Goal: Information Seeking & Learning: Learn about a topic

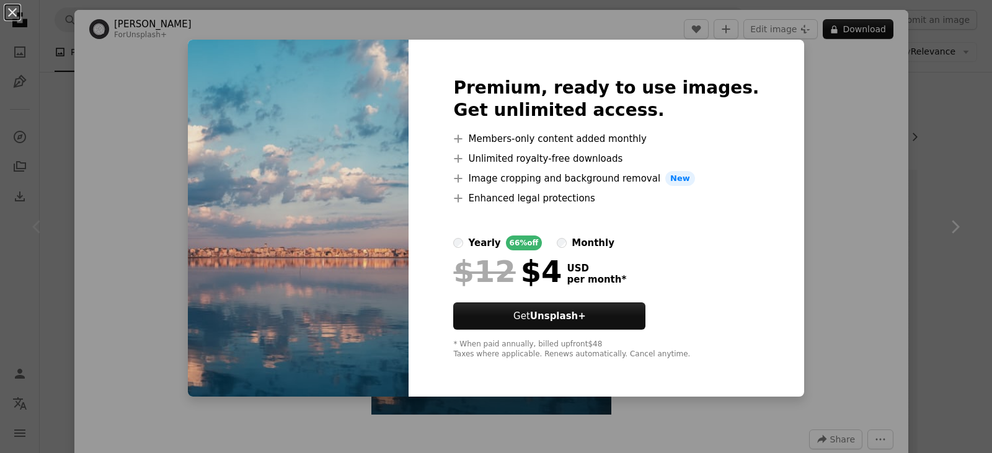
click at [830, 96] on div "An X shape Premium, ready to use images. Get unlimited access. A plus sign Memb…" at bounding box center [496, 226] width 992 height 453
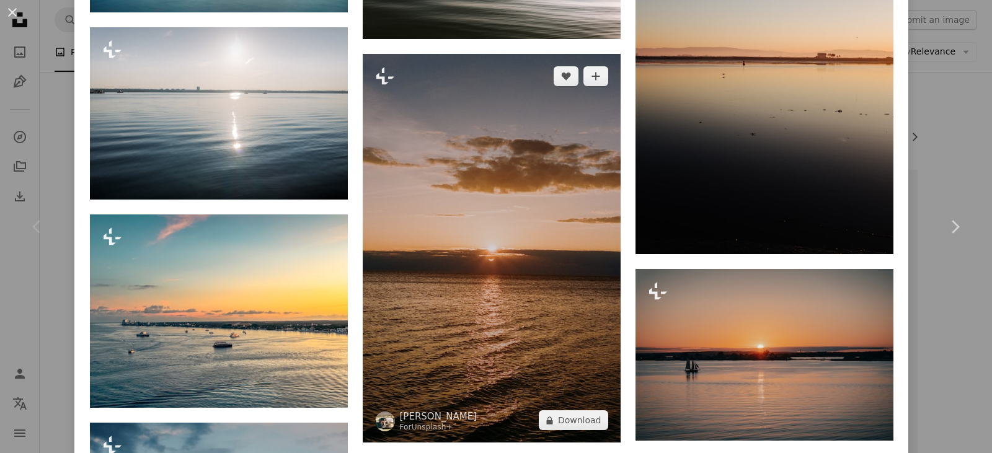
scroll to position [806, 0]
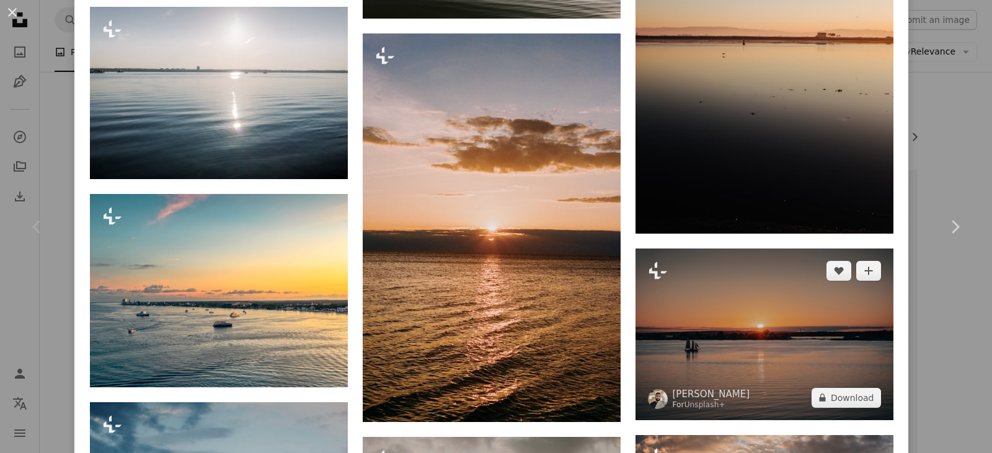
click at [754, 310] on img at bounding box center [765, 335] width 258 height 172
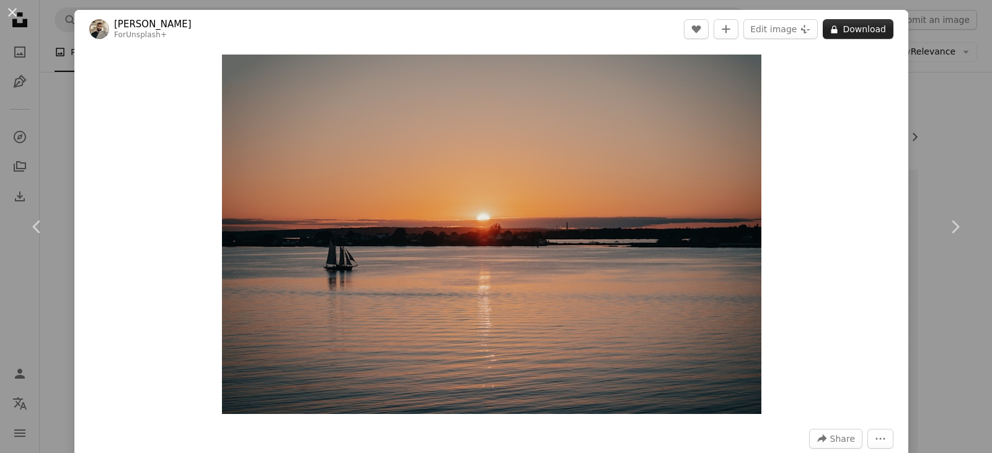
click at [857, 24] on button "A lock Download" at bounding box center [858, 29] width 71 height 20
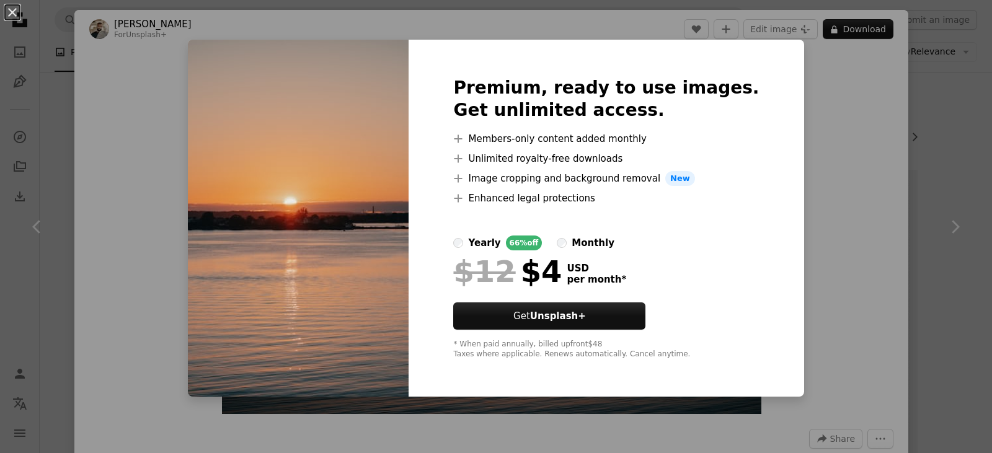
click at [688, 176] on span "New" at bounding box center [681, 178] width 30 height 15
click at [684, 182] on span "New" at bounding box center [681, 178] width 30 height 15
click at [543, 241] on div "66% off" at bounding box center [524, 243] width 37 height 15
click at [583, 242] on label "monthly" at bounding box center [586, 243] width 58 height 15
click at [840, 269] on div "An X shape Premium, ready to use images. Get unlimited access. A plus sign Memb…" at bounding box center [496, 226] width 992 height 453
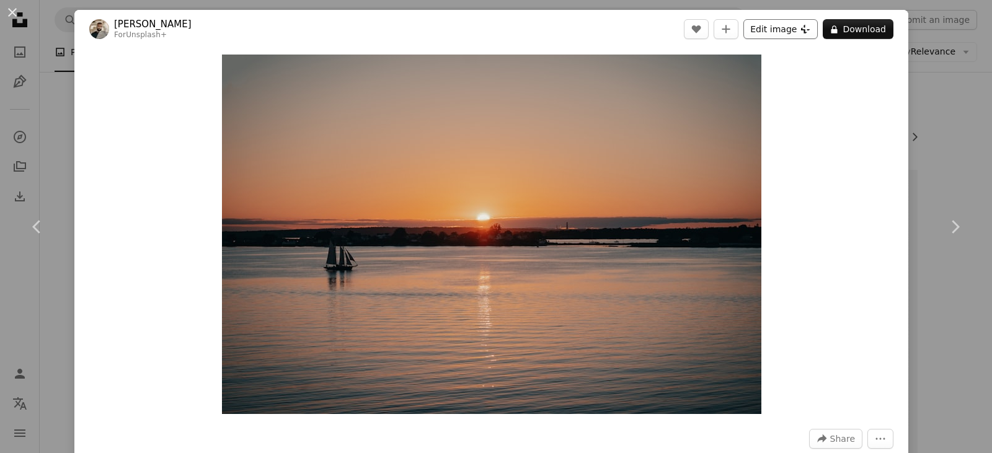
click at [781, 29] on button "Edit image Plus sign for Unsplash+" at bounding box center [781, 29] width 74 height 20
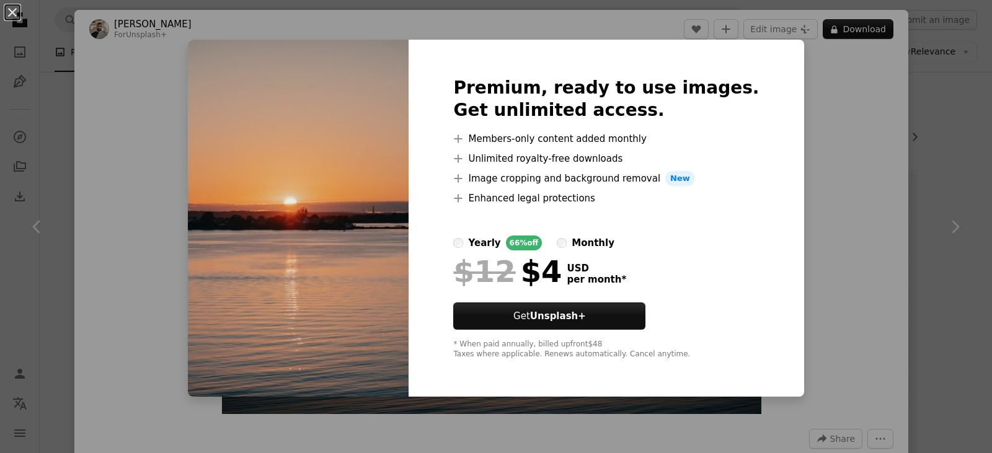
click at [824, 172] on div "An X shape Premium, ready to use images. Get unlimited access. A plus sign Memb…" at bounding box center [496, 226] width 992 height 453
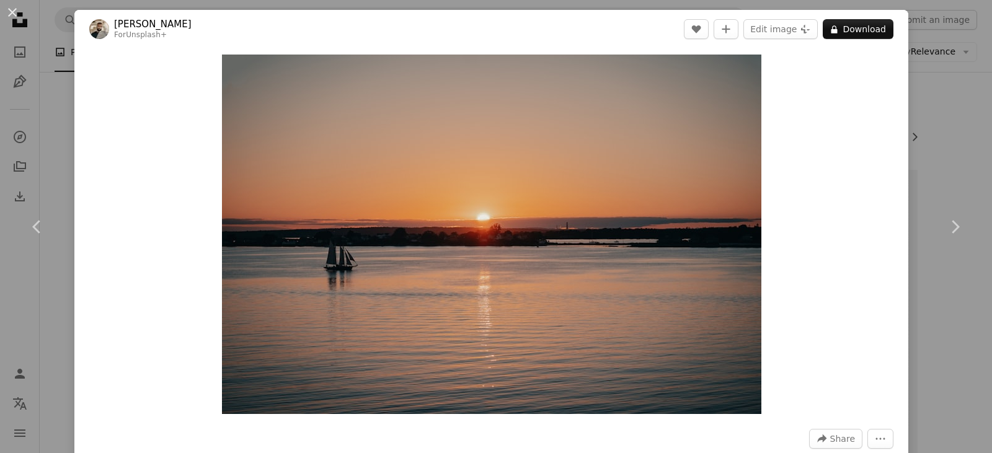
click at [143, 73] on div "Zoom in" at bounding box center [491, 234] width 834 height 372
click at [11, 10] on button "An X shape" at bounding box center [12, 12] width 15 height 15
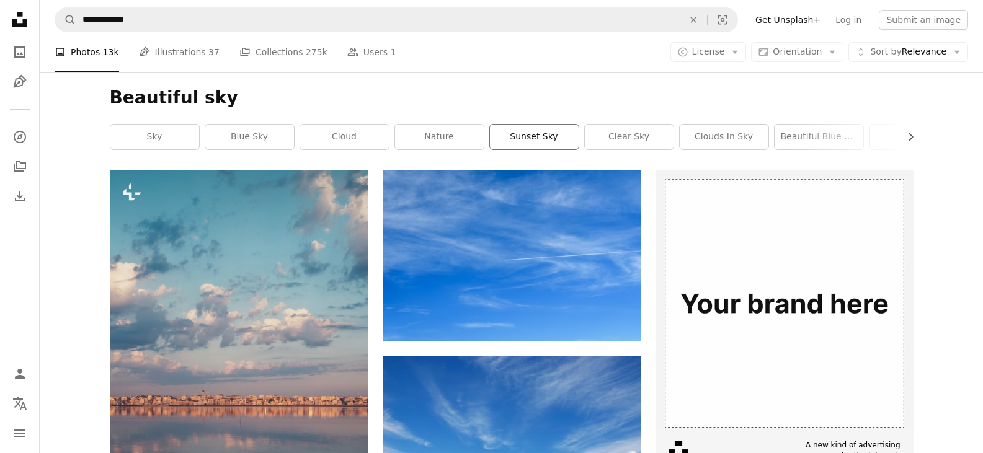
click at [535, 133] on link "sunset sky" at bounding box center [534, 137] width 89 height 25
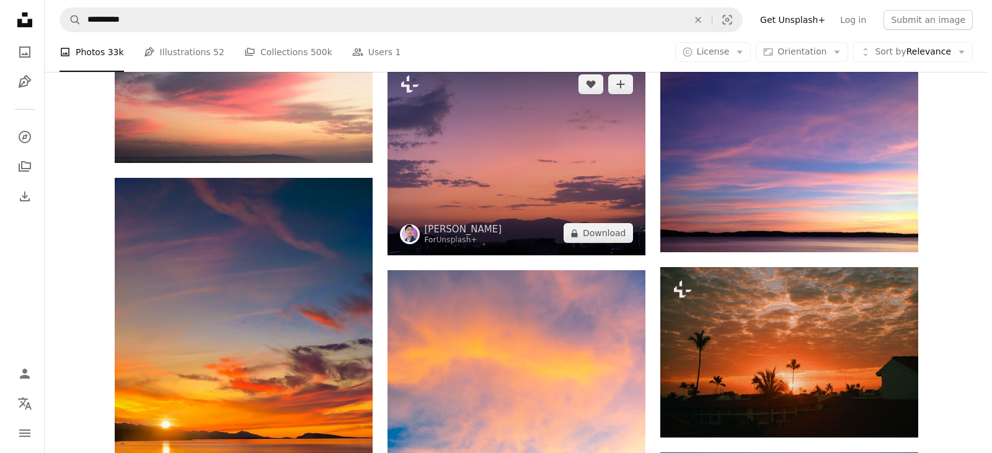
scroll to position [1178, 0]
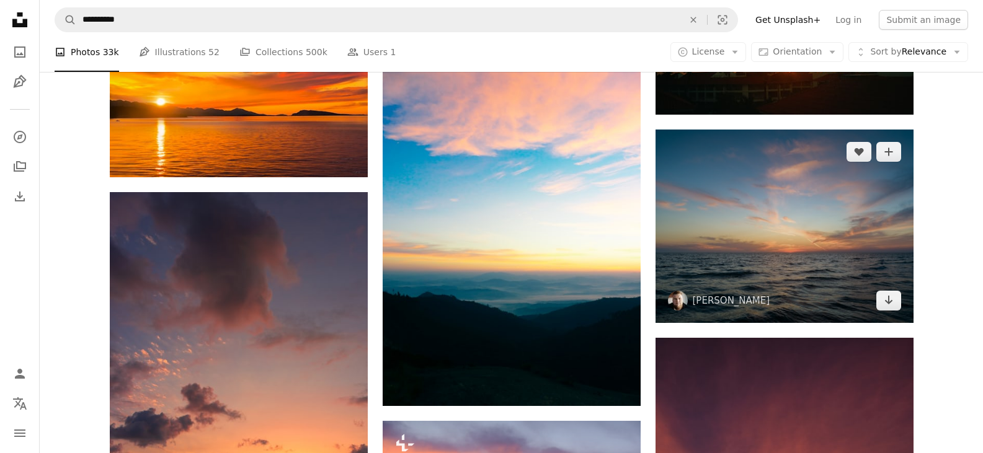
click at [772, 252] on img at bounding box center [785, 227] width 258 height 194
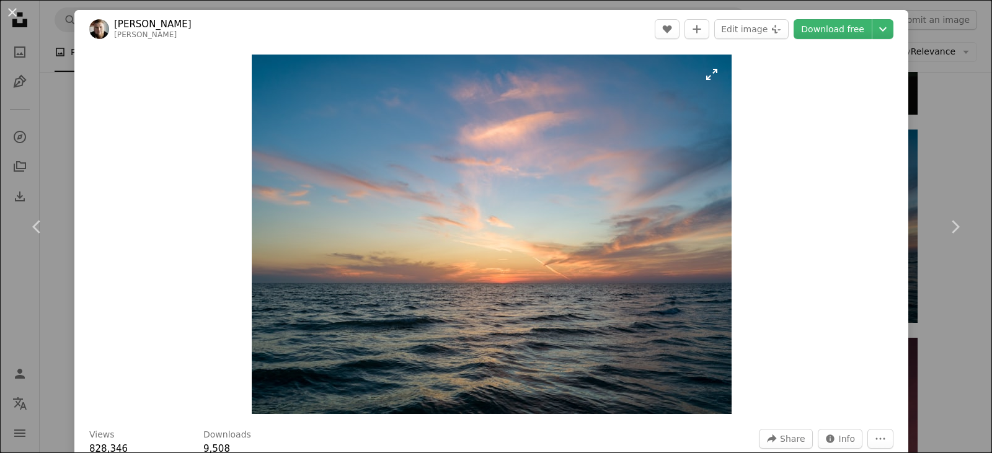
click at [498, 219] on img "Zoom in on this image" at bounding box center [492, 235] width 480 height 360
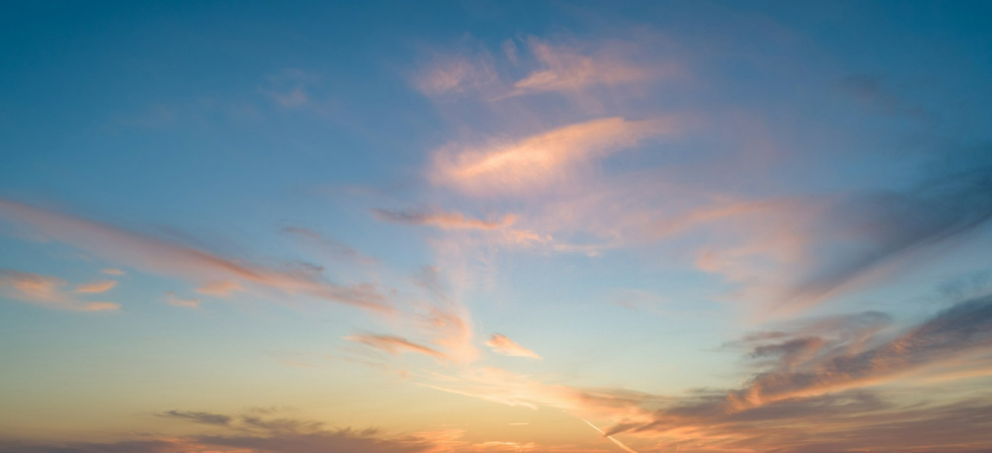
scroll to position [139, 0]
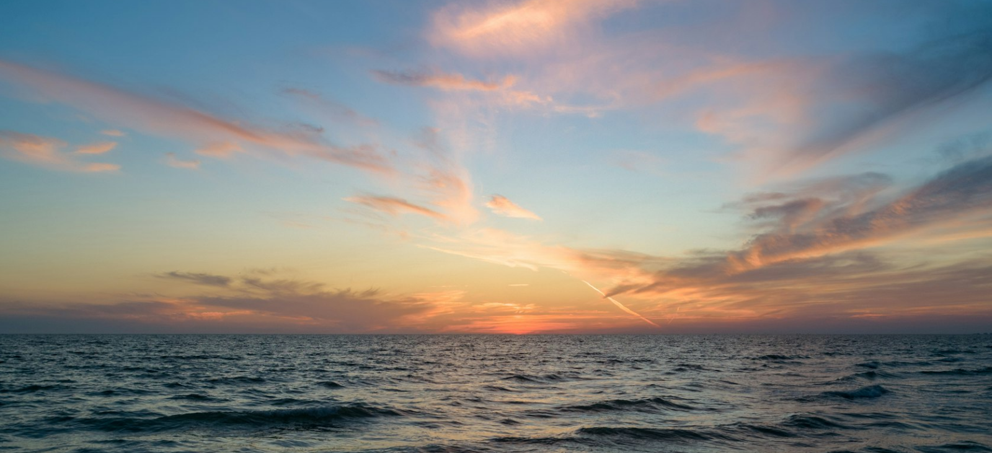
click at [498, 219] on img "Zoom out on this image" at bounding box center [496, 232] width 994 height 745
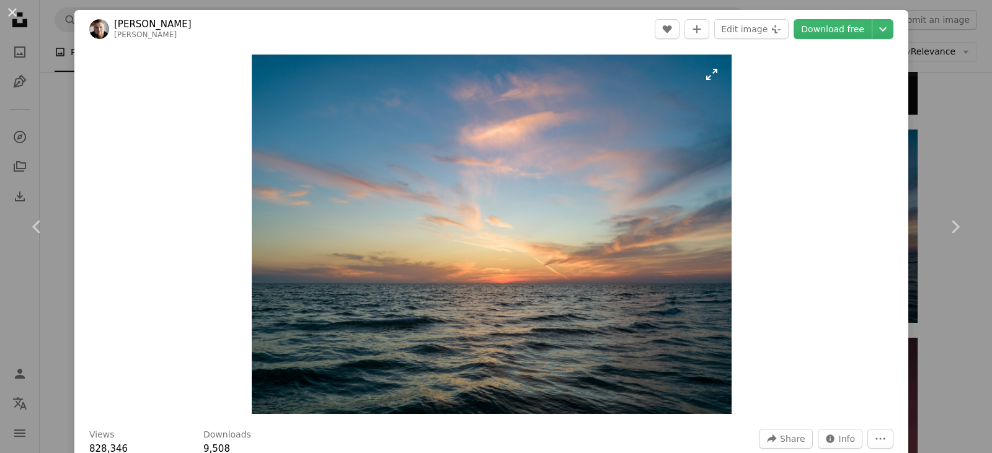
click at [494, 214] on img "Zoom in on this image" at bounding box center [492, 235] width 480 height 360
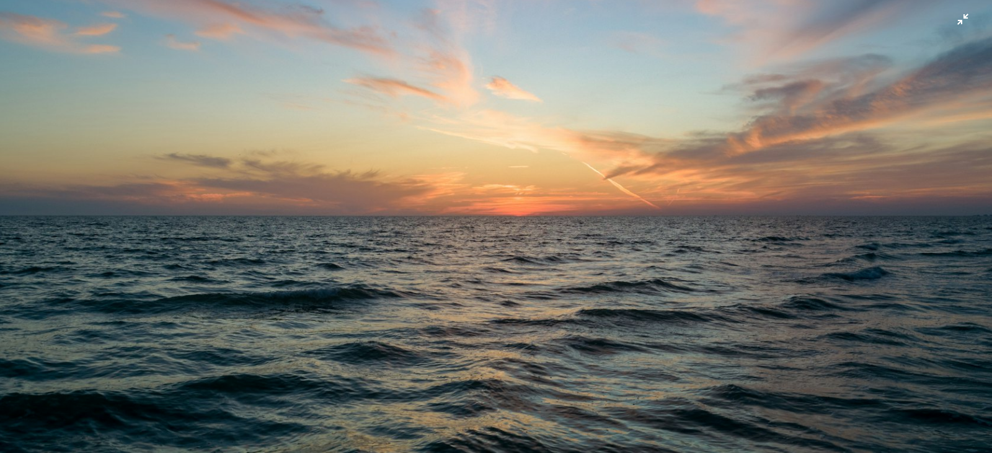
scroll to position [277, 0]
